Goal: Task Accomplishment & Management: Use online tool/utility

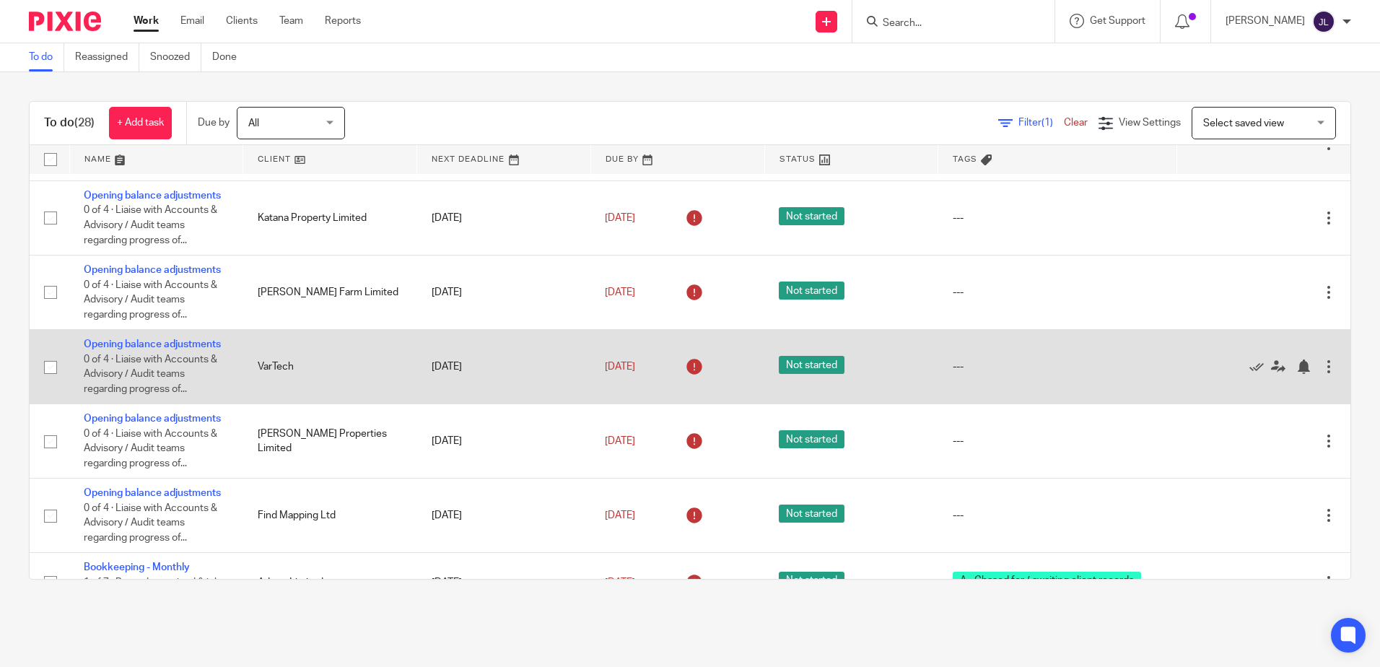
scroll to position [433, 0]
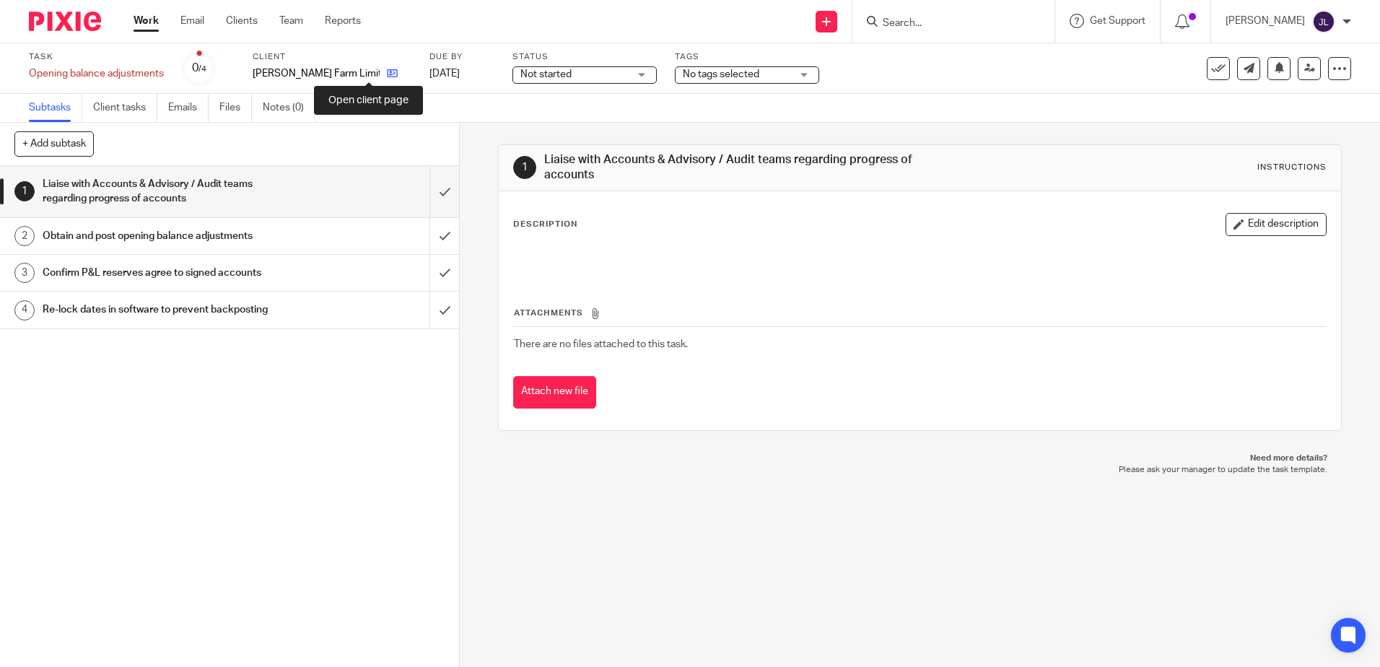
click at [387, 72] on icon at bounding box center [392, 73] width 11 height 11
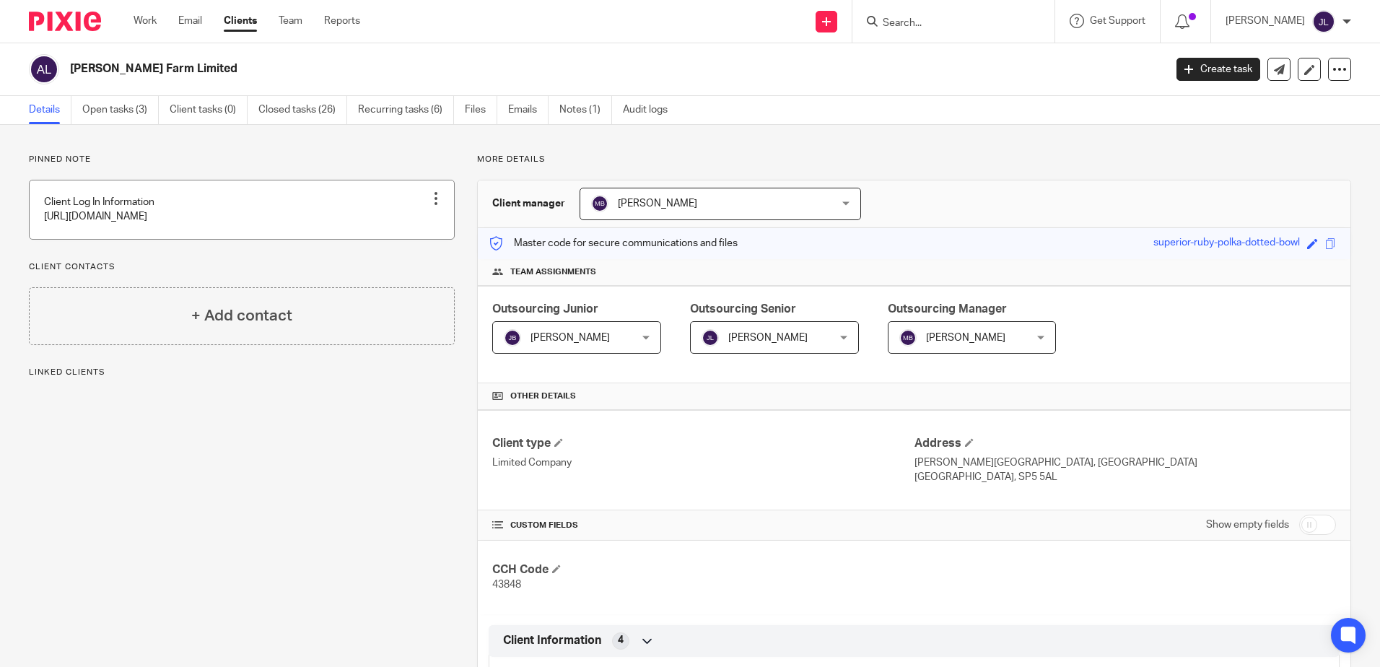
click at [323, 224] on link at bounding box center [242, 209] width 424 height 58
